Goal: Find specific page/section: Find specific page/section

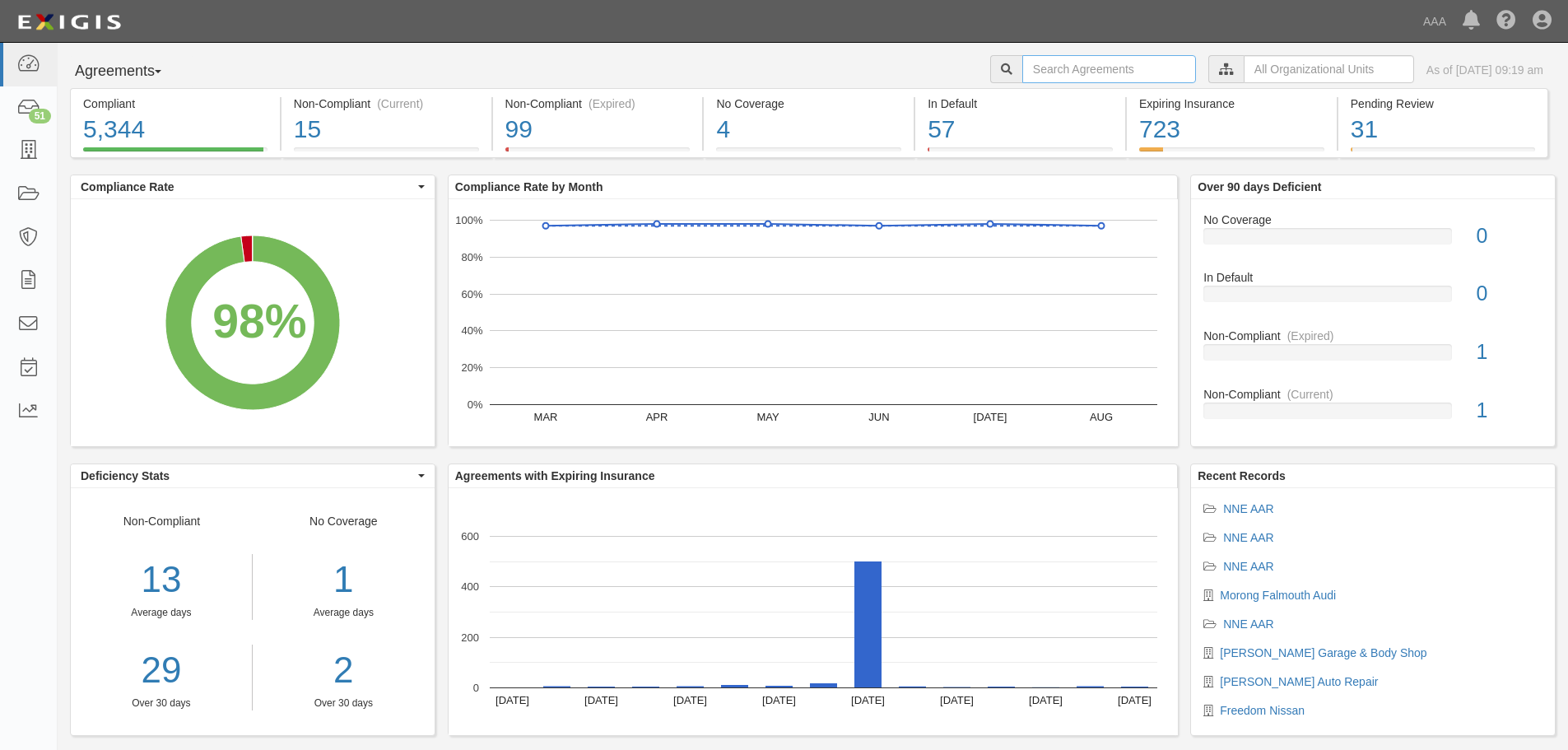
click at [1023, 68] on input "text" at bounding box center [1109, 69] width 174 height 28
type input "champlain"
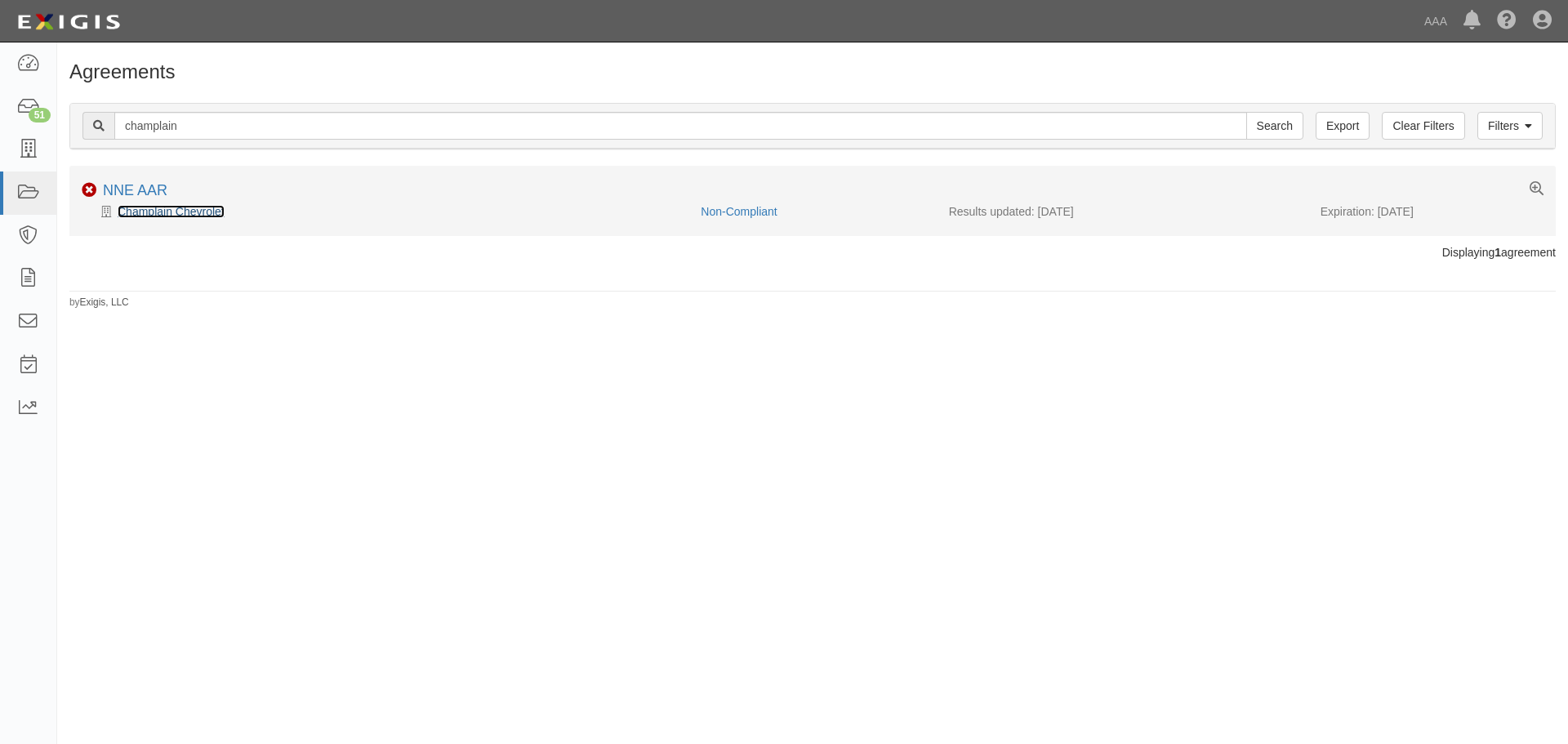
click at [154, 208] on link "Champlain Chevrolet" at bounding box center [170, 211] width 107 height 13
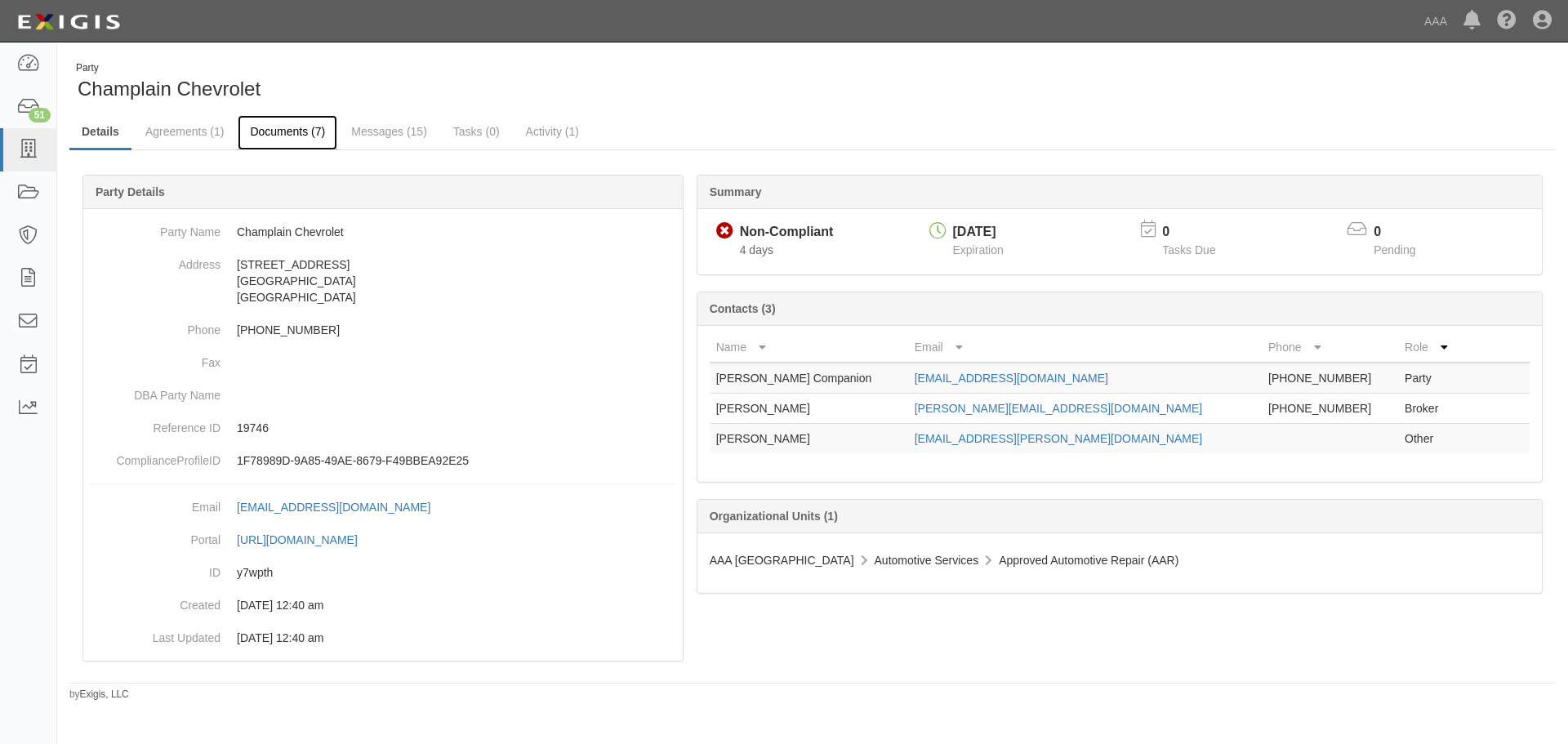
click at [271, 130] on link "Documents (7)" at bounding box center [287, 132] width 99 height 36
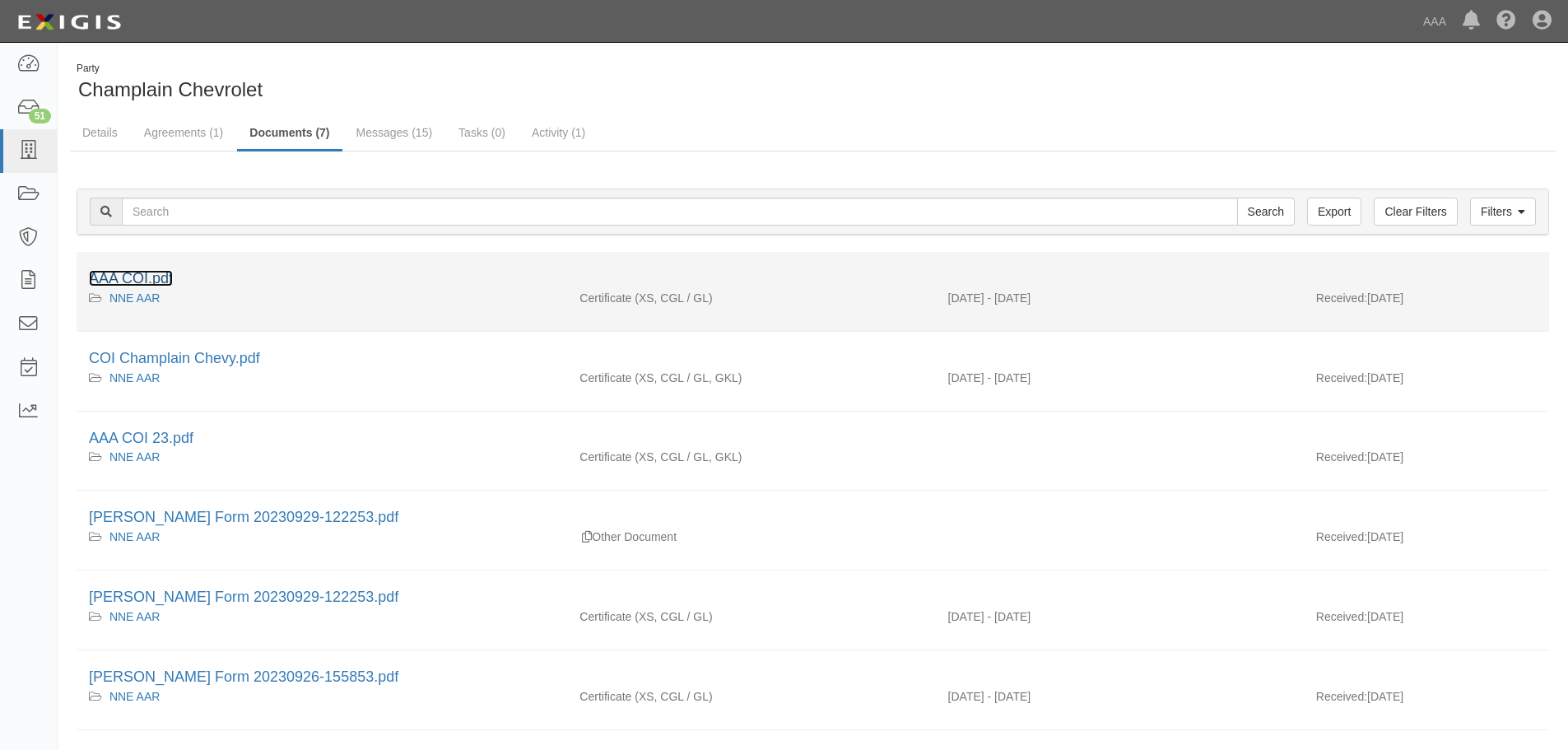
click at [131, 274] on link "AAA COI.pdf" at bounding box center [130, 278] width 84 height 17
